Goal: Information Seeking & Learning: Understand process/instructions

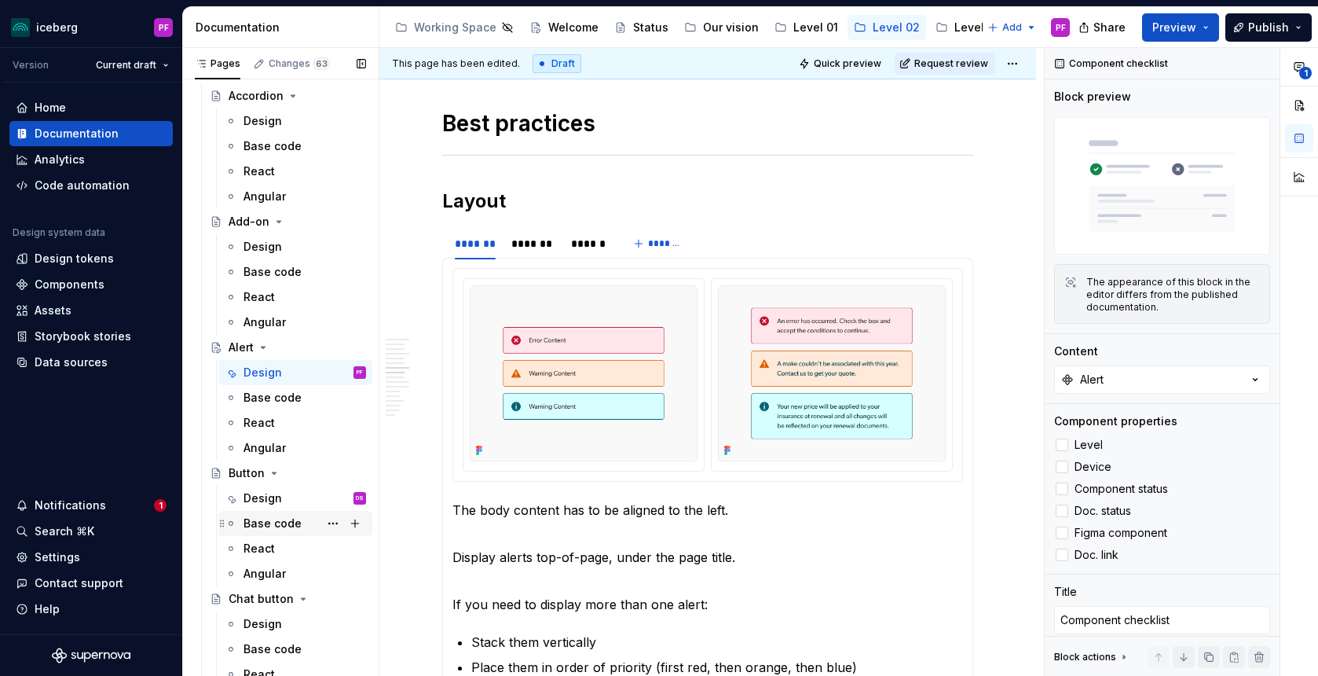
scroll to position [145, 0]
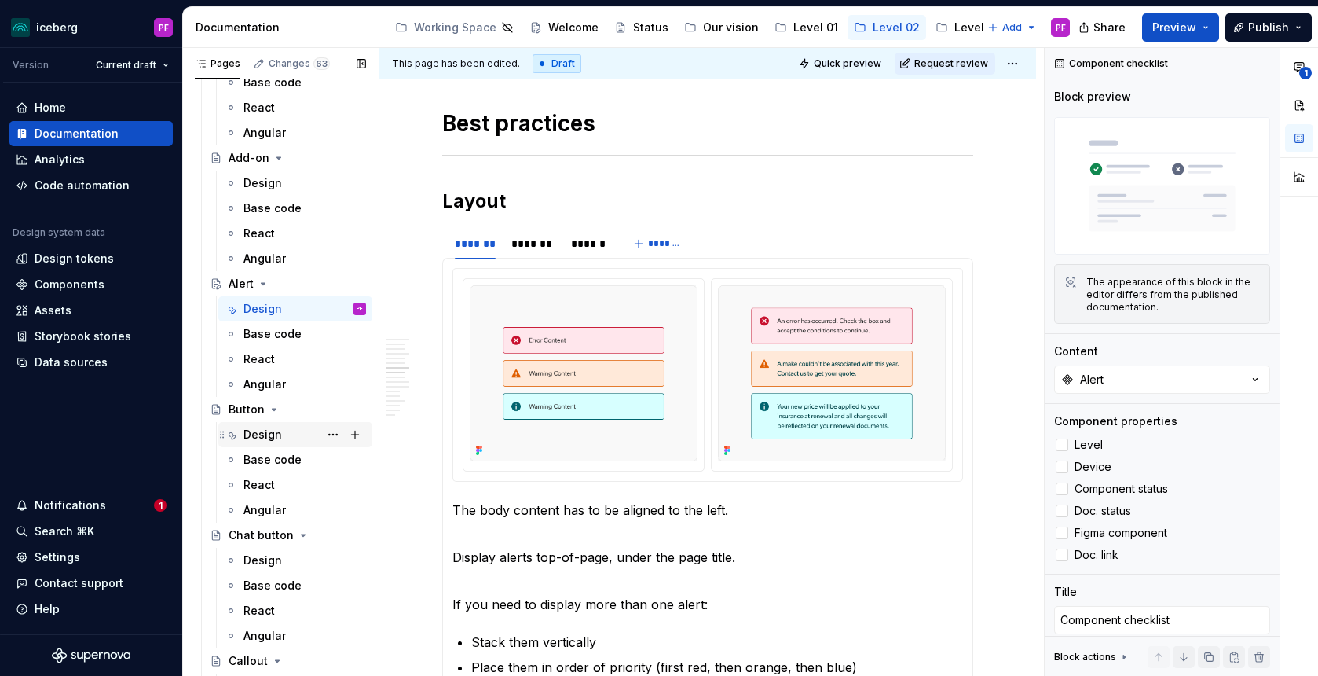
click at [256, 434] on div "Design" at bounding box center [263, 435] width 38 height 16
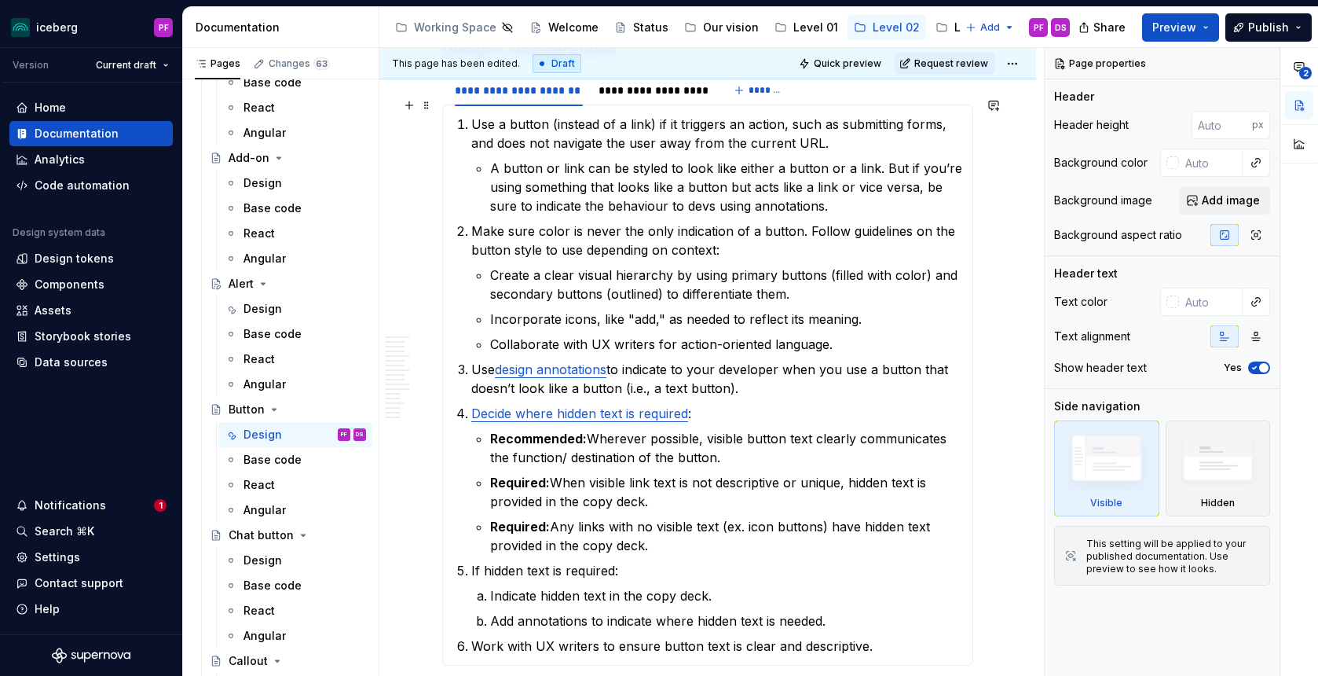
scroll to position [4501, 0]
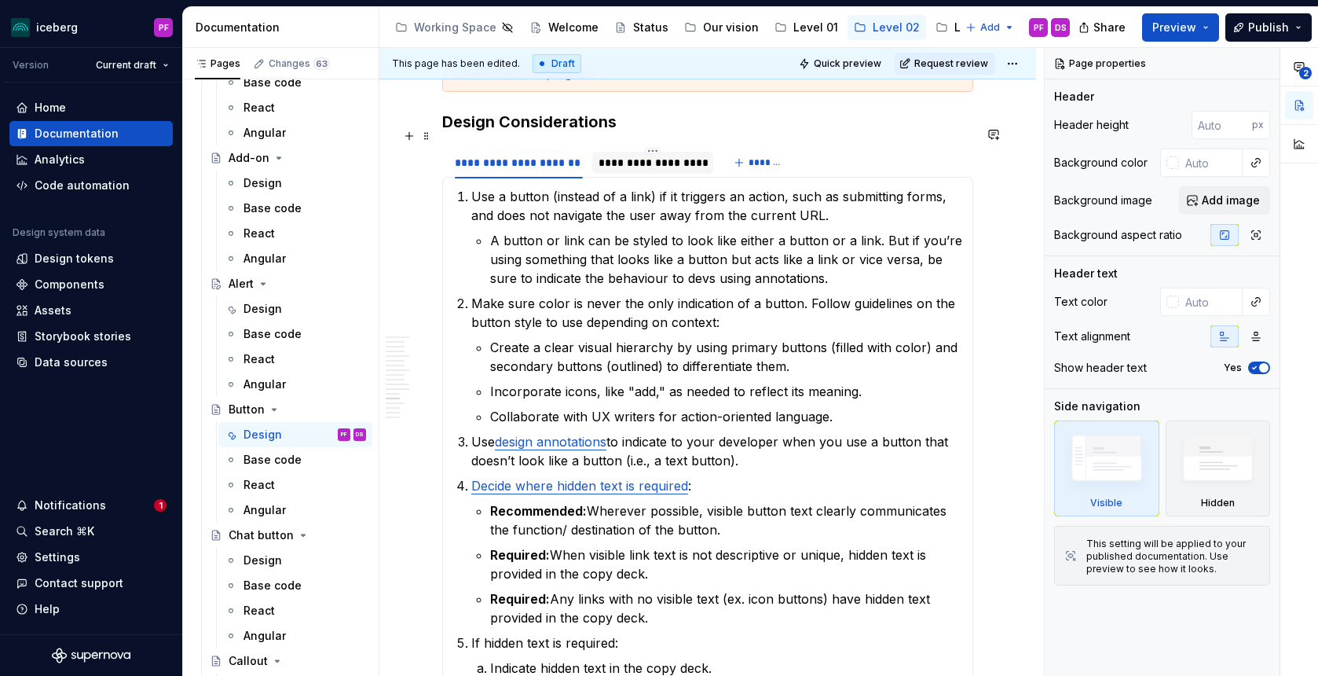
click at [642, 152] on div "**********" at bounding box center [652, 163] width 121 height 22
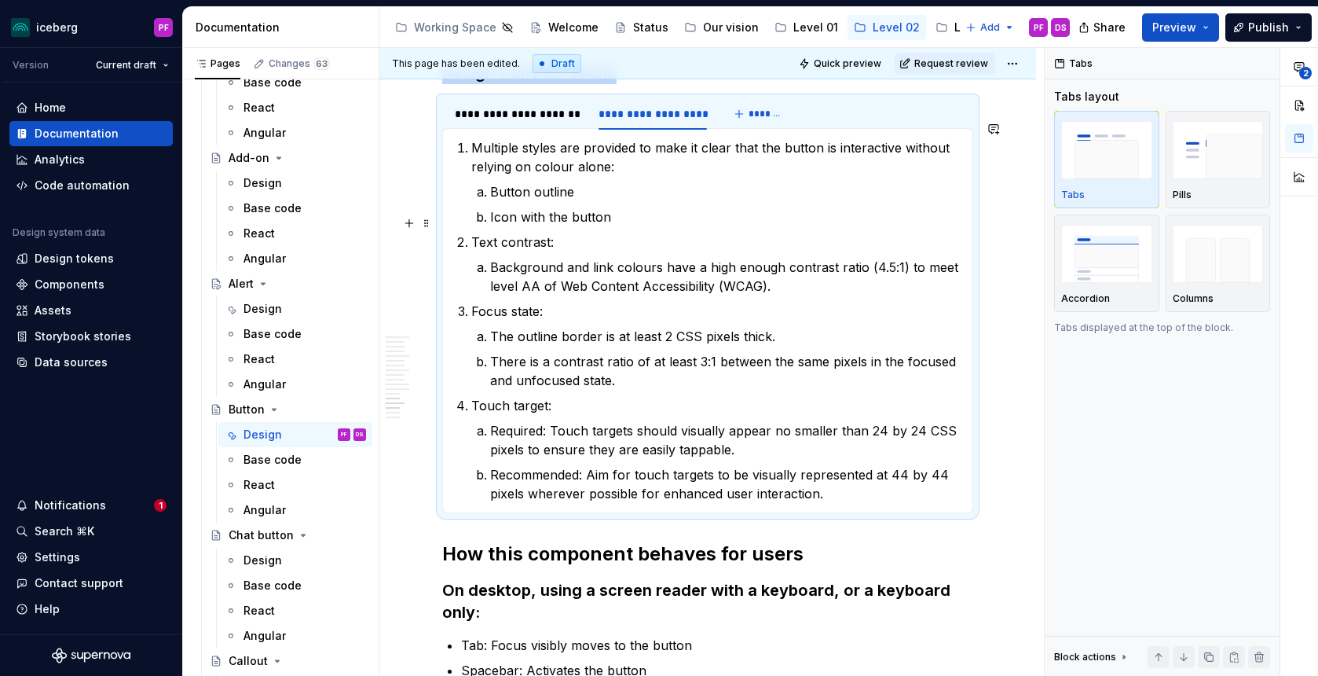
scroll to position [4537, 0]
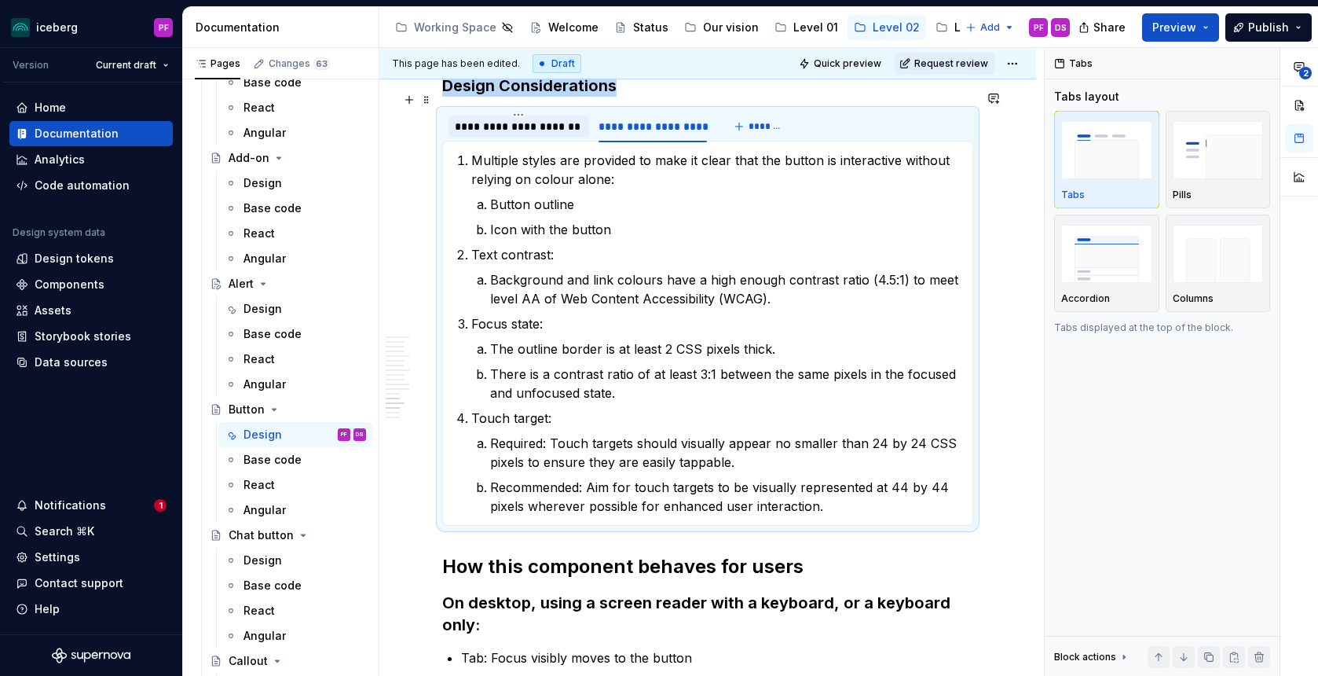
click at [492, 119] on div "**********" at bounding box center [519, 127] width 128 height 16
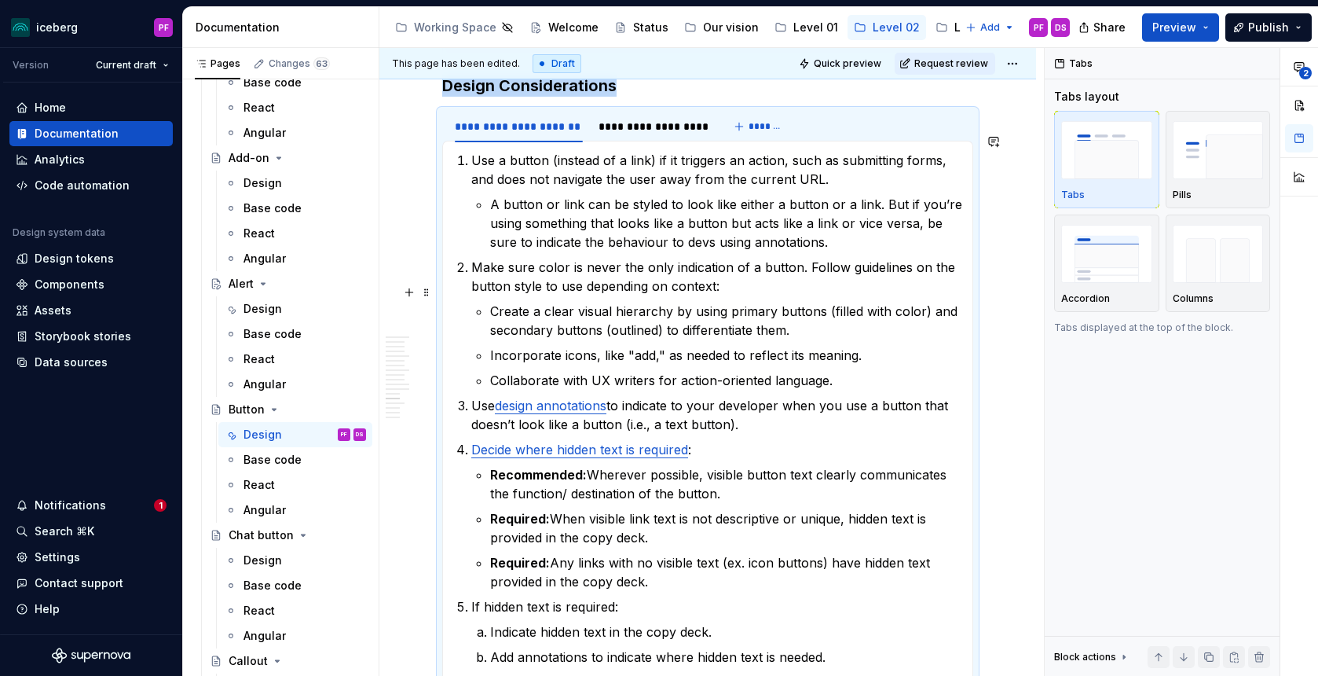
scroll to position [4579, 0]
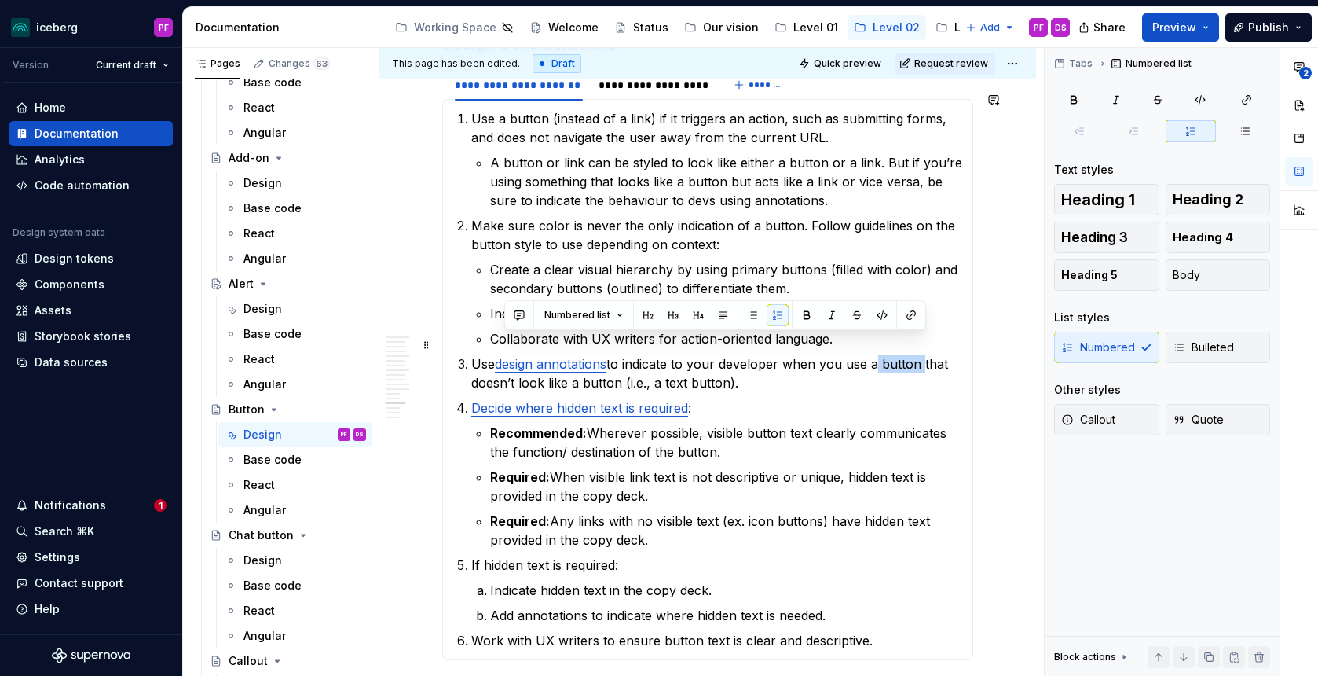
drag, startPoint x: 876, startPoint y: 344, endPoint x: 921, endPoint y: 346, distance: 44.8
click at [921, 354] on p "Use design annotations to indicate to your developer when you use a button that…" at bounding box center [717, 373] width 492 height 38
click at [713, 363] on p "Use design annotations to indicate to your developer when you use a button that…" at bounding box center [717, 373] width 492 height 38
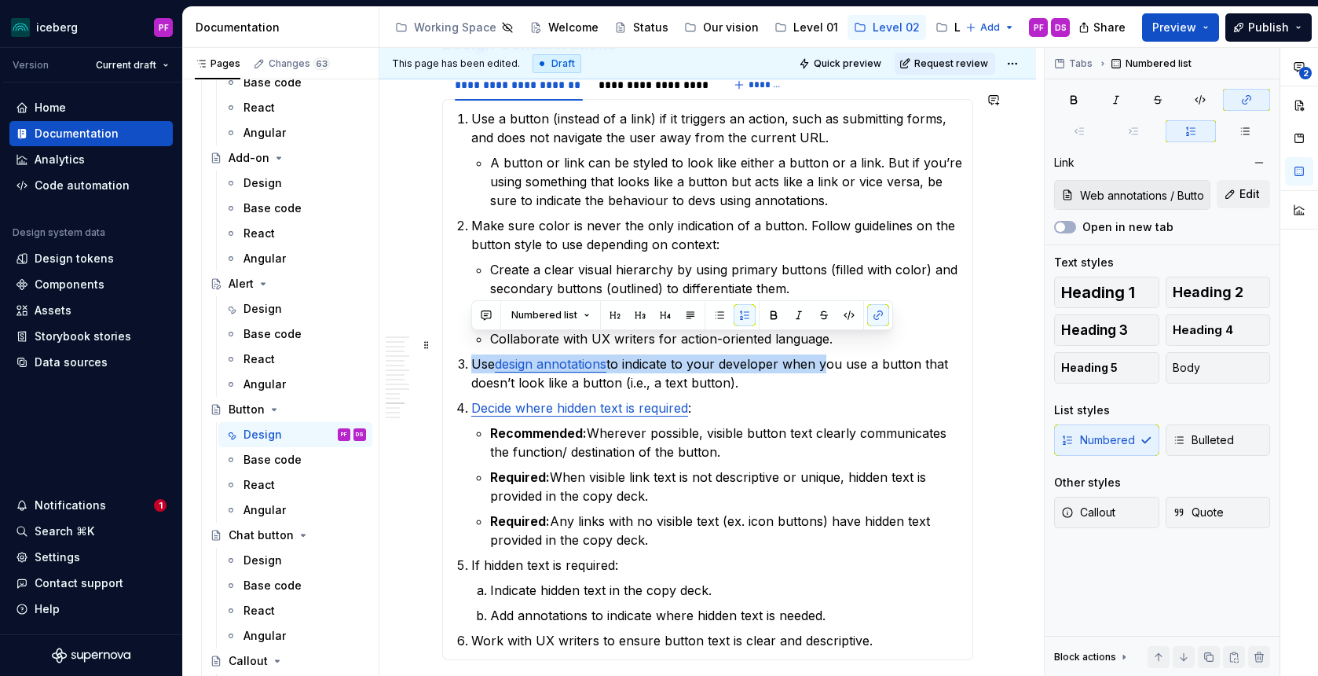
drag, startPoint x: 473, startPoint y: 342, endPoint x: 823, endPoint y: 345, distance: 350.4
click at [824, 354] on p "Use design annotations to indicate to your developer when you use a button that…" at bounding box center [717, 373] width 492 height 38
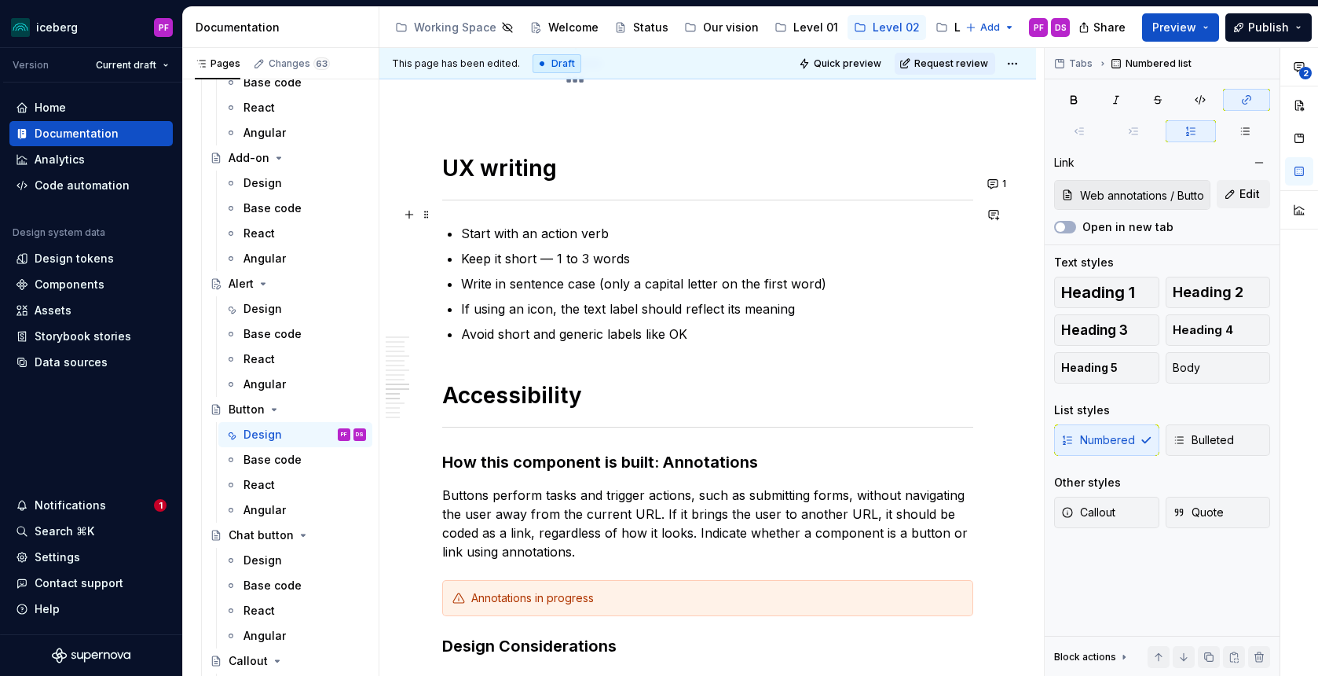
scroll to position [4138, 0]
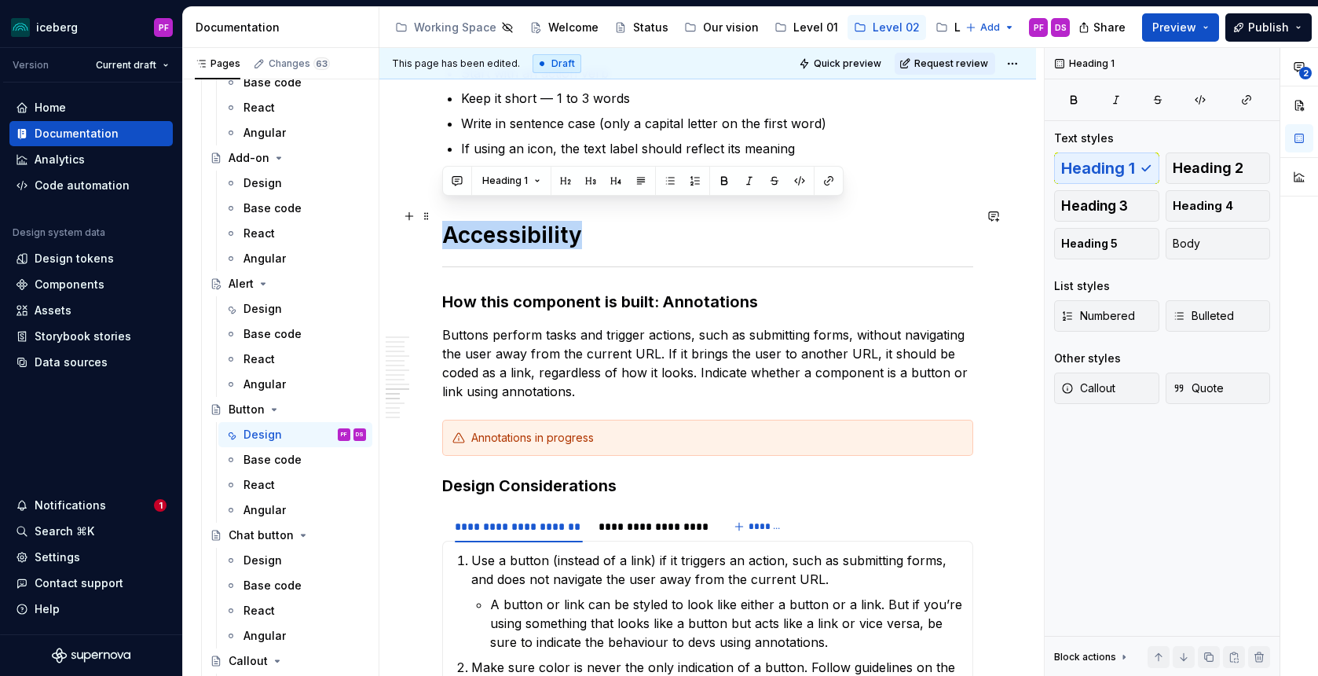
drag, startPoint x: 444, startPoint y: 221, endPoint x: 608, endPoint y: 221, distance: 164.2
click at [608, 221] on h1 "Accessibility" at bounding box center [707, 235] width 531 height 28
copy h1 "Accessibility"
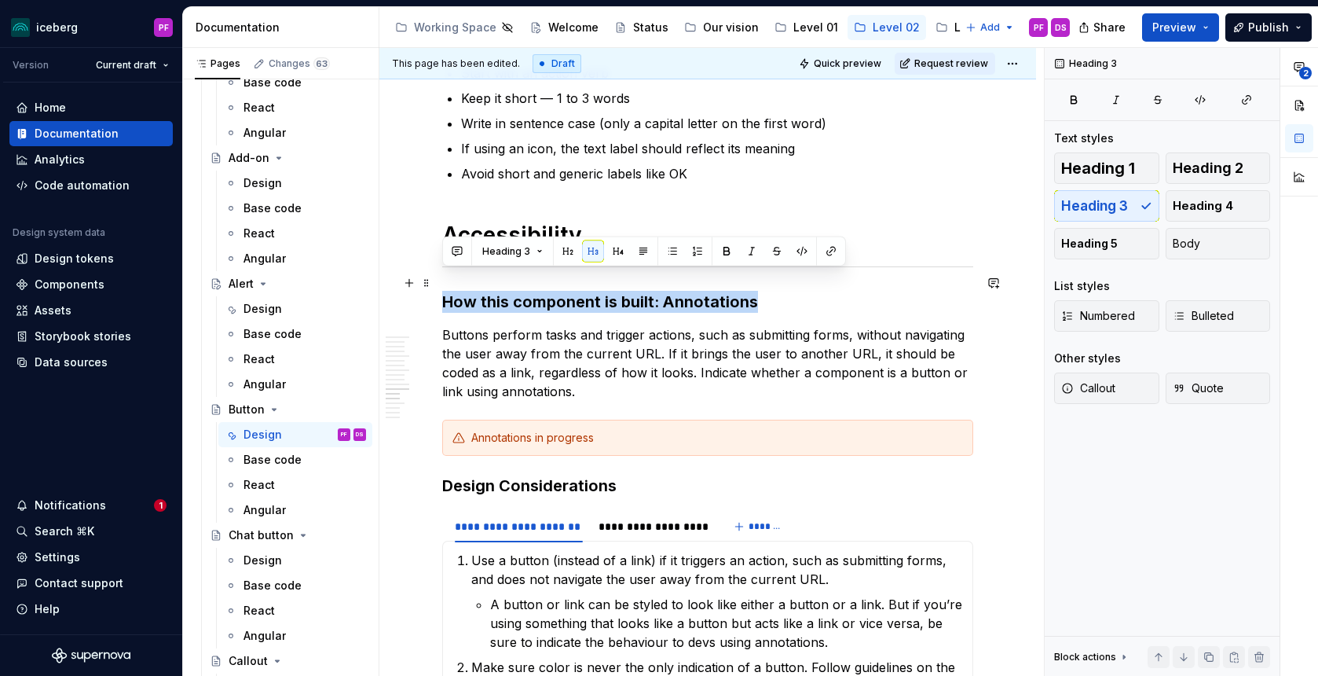
drag, startPoint x: 442, startPoint y: 281, endPoint x: 758, endPoint y: 277, distance: 315.9
click at [758, 291] on h3 "How this component is built: Annotations" at bounding box center [707, 302] width 531 height 22
copy h3 "How this component is built: Annotations"
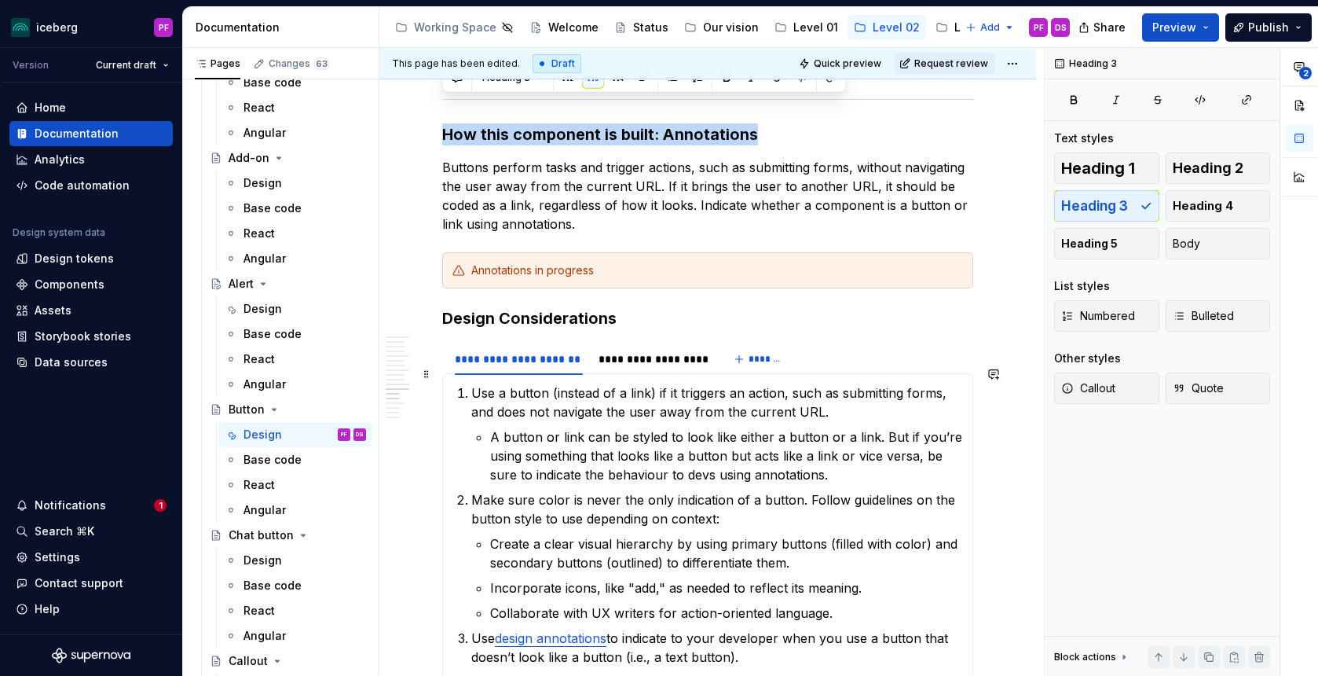
scroll to position [4332, 0]
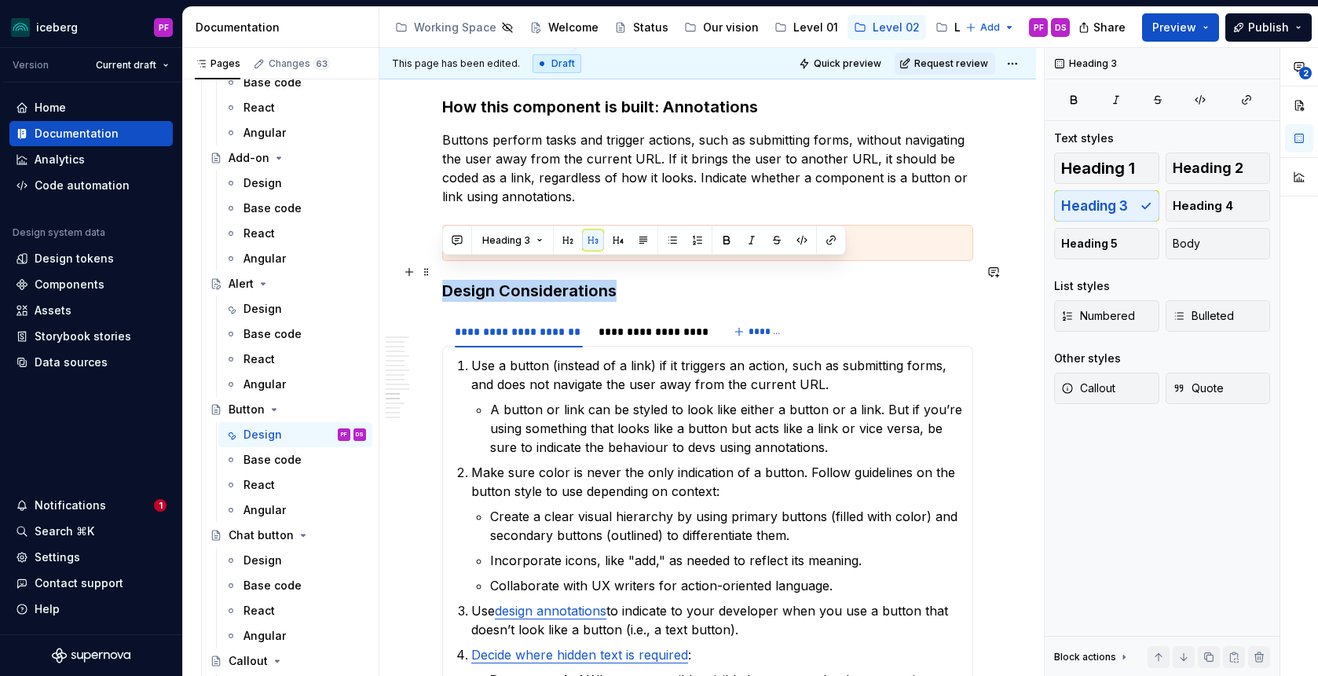
drag, startPoint x: 442, startPoint y: 276, endPoint x: 620, endPoint y: 271, distance: 177.6
click at [620, 280] on h3 "Design Considerations" at bounding box center [707, 291] width 531 height 22
copy h3 "Design Considerations"
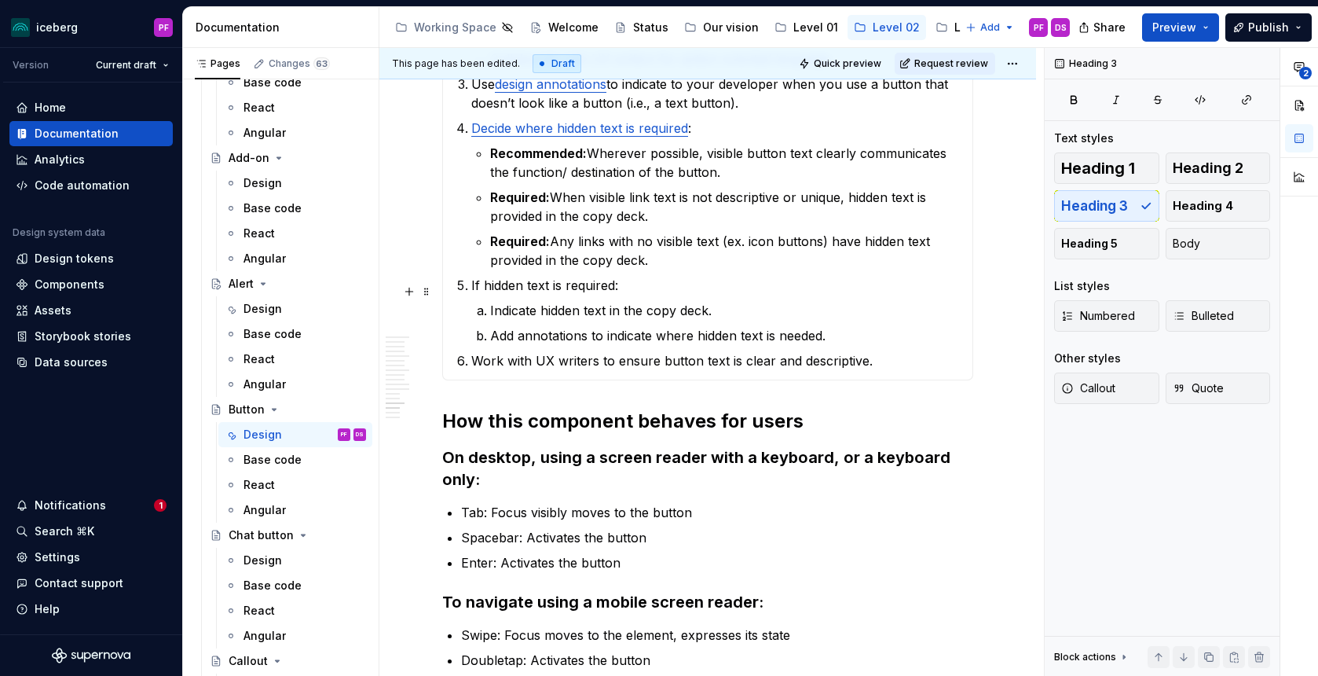
scroll to position [4864, 0]
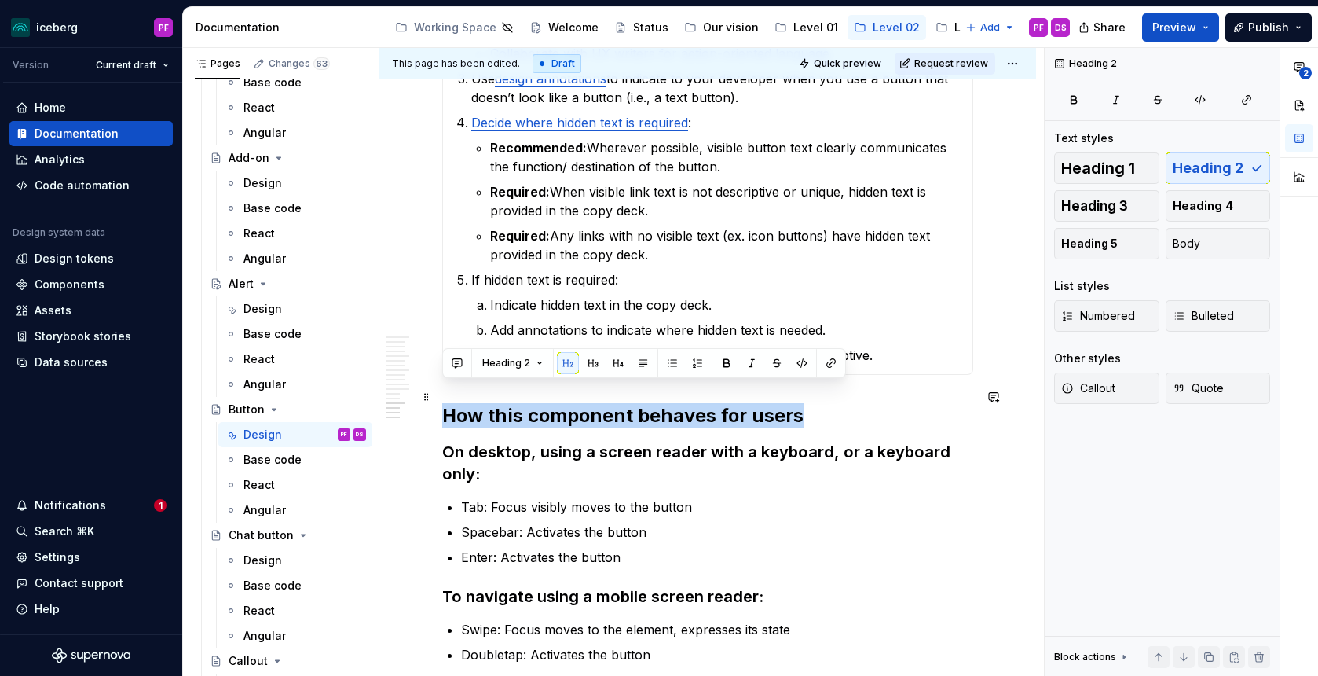
drag, startPoint x: 489, startPoint y: 396, endPoint x: 823, endPoint y: 393, distance: 334.7
click at [823, 403] on h2 "How this component behaves for users" at bounding box center [707, 415] width 531 height 25
copy h2 "How this component behaves for users"
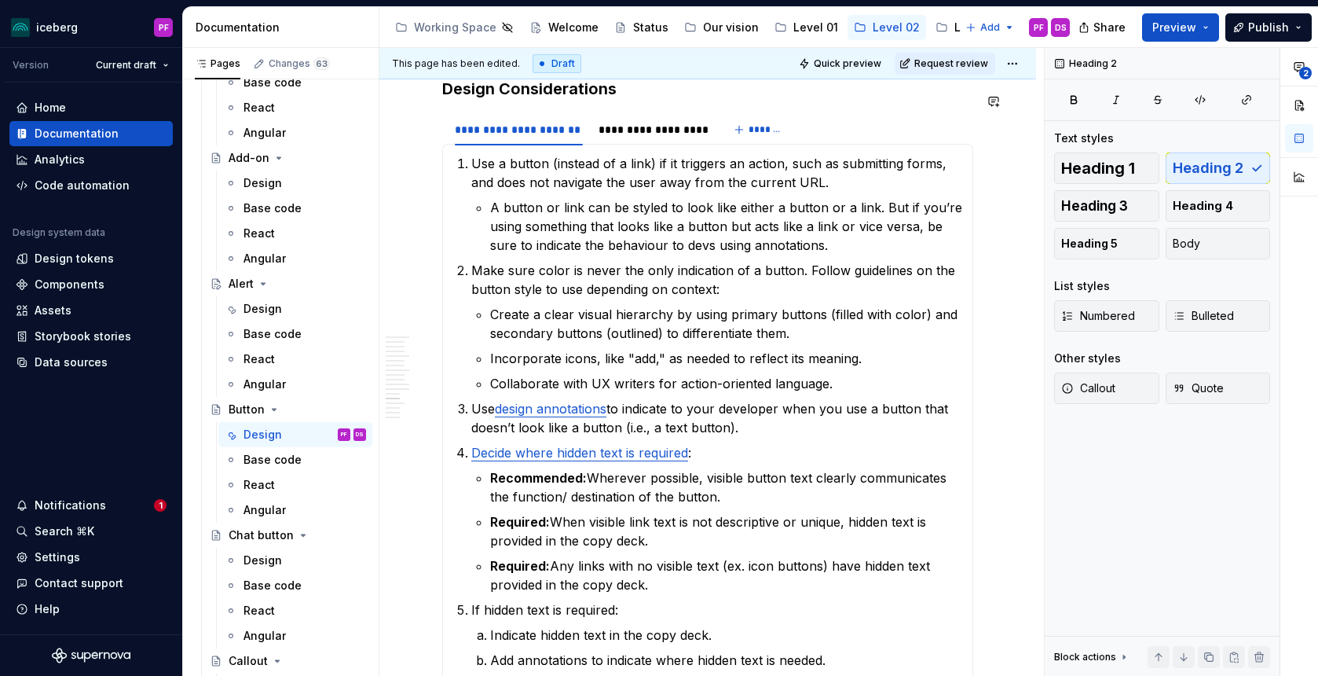
scroll to position [4501, 0]
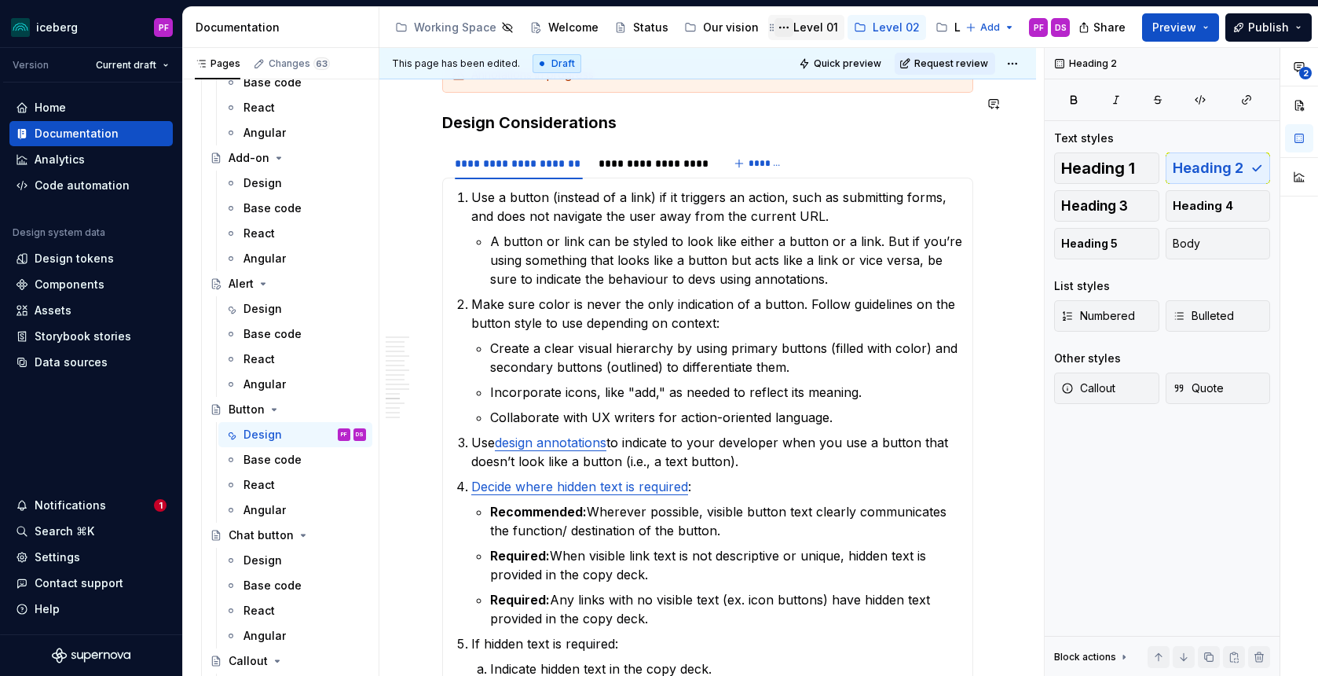
type textarea "*"
